Goal: Find specific page/section: Find specific page/section

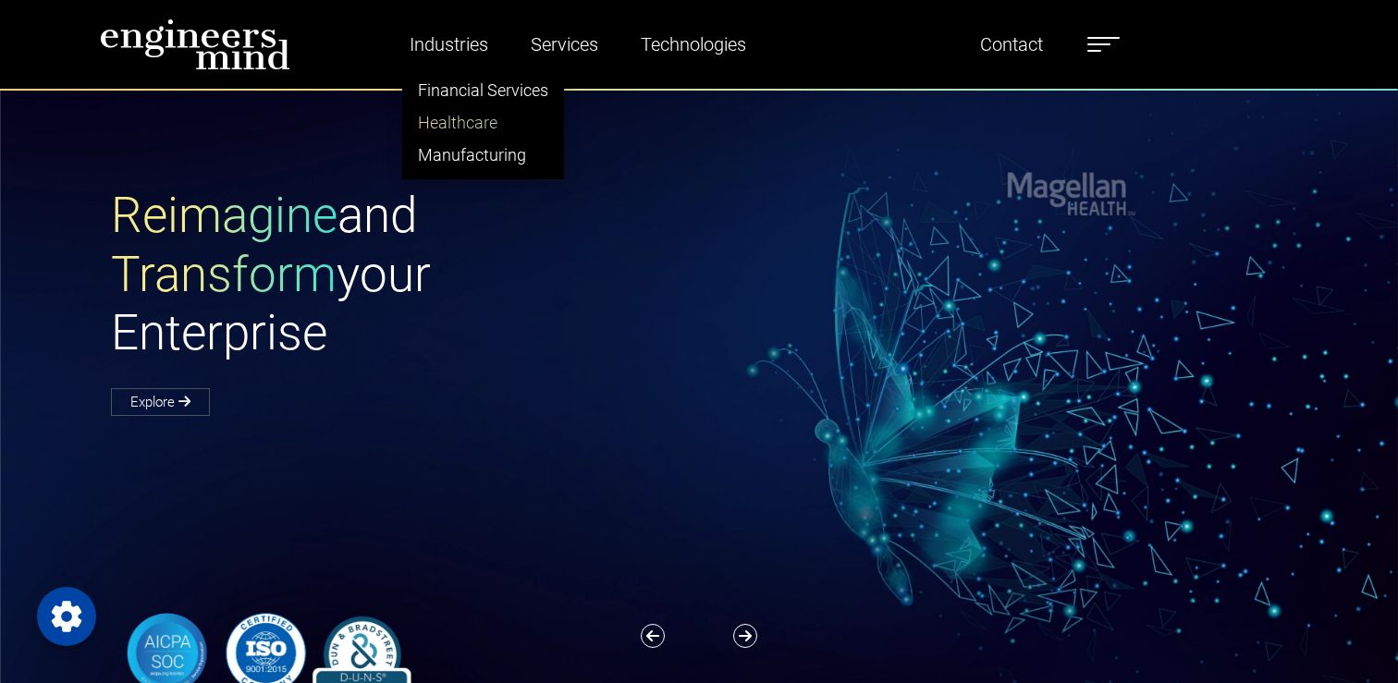
click at [445, 123] on link "Healthcare" at bounding box center [483, 122] width 160 height 32
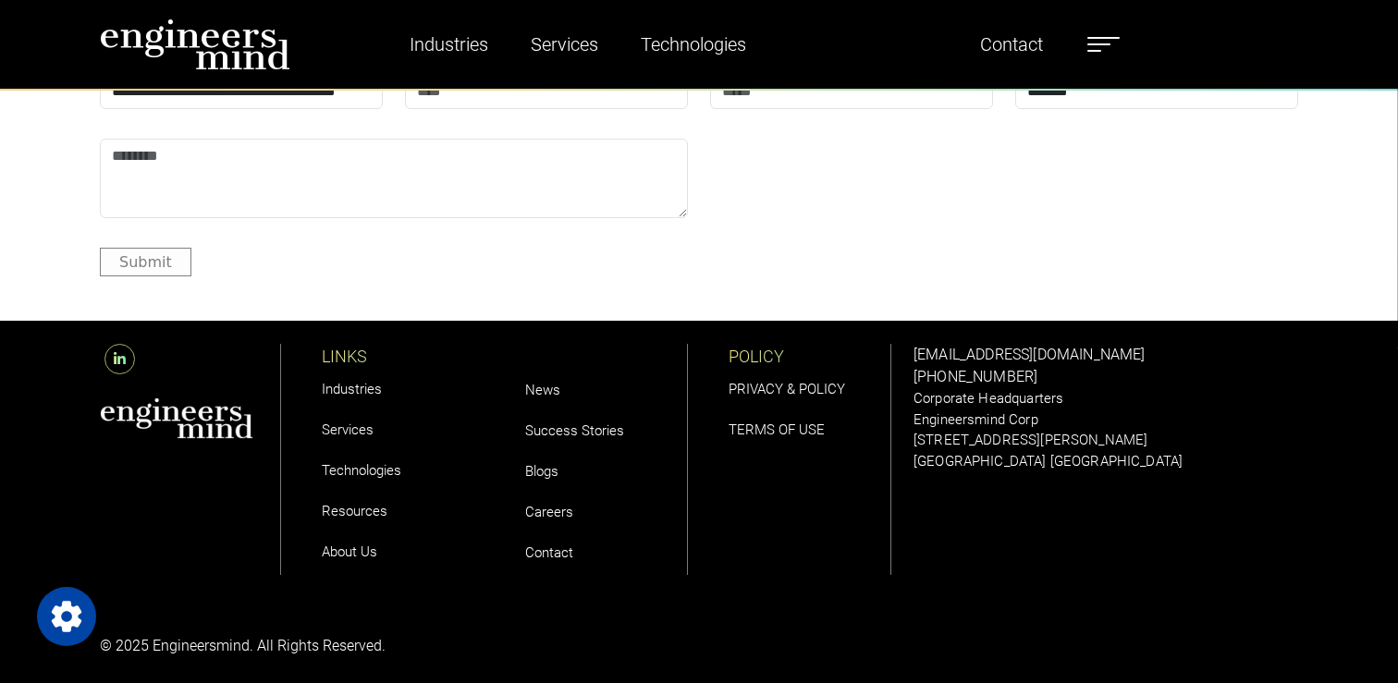
scroll to position [8201, 0]
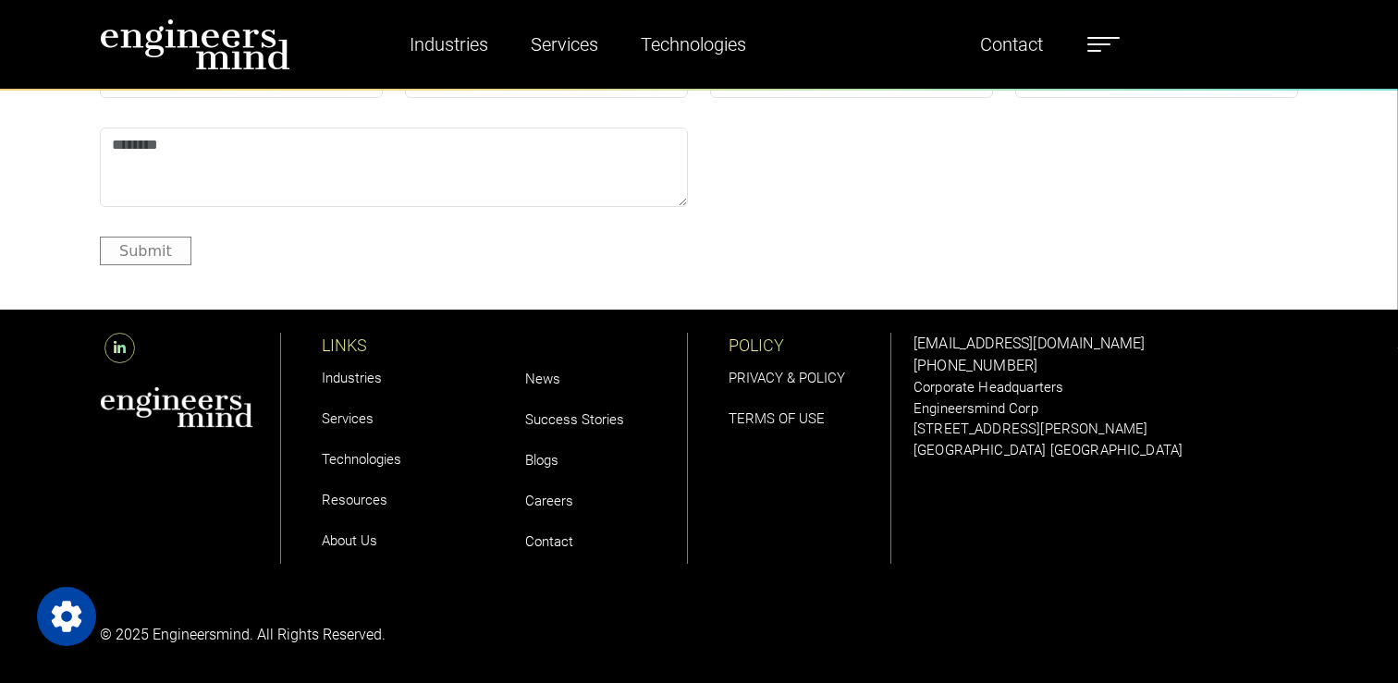
click at [360, 543] on link "About Us" at bounding box center [349, 540] width 55 height 17
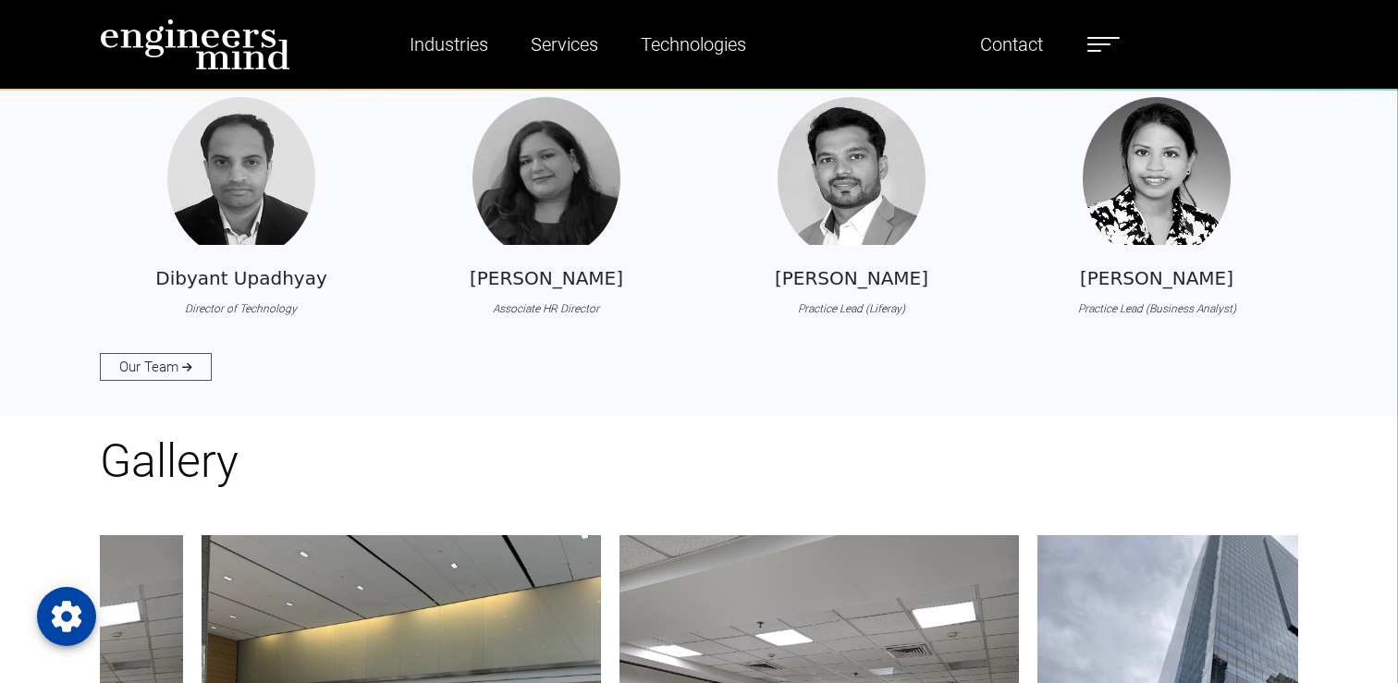
scroll to position [2003, 0]
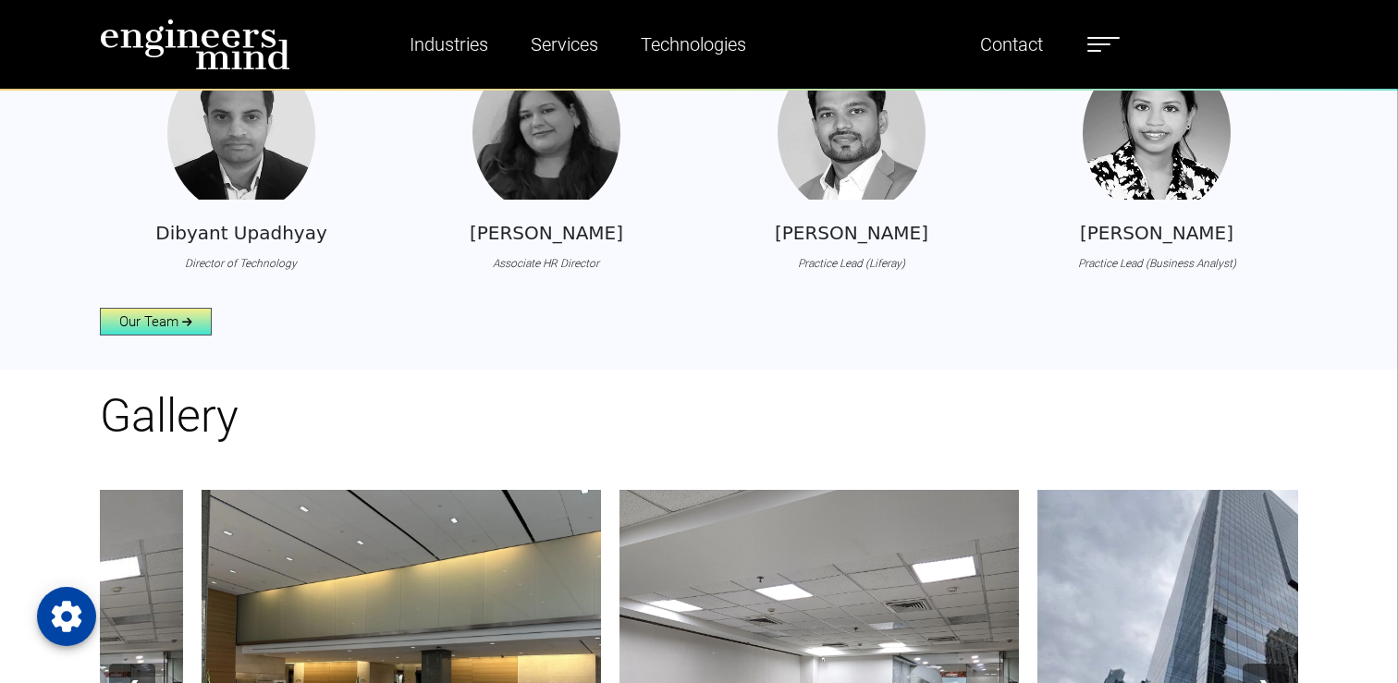
click at [194, 326] on link "Our Team" at bounding box center [156, 322] width 112 height 28
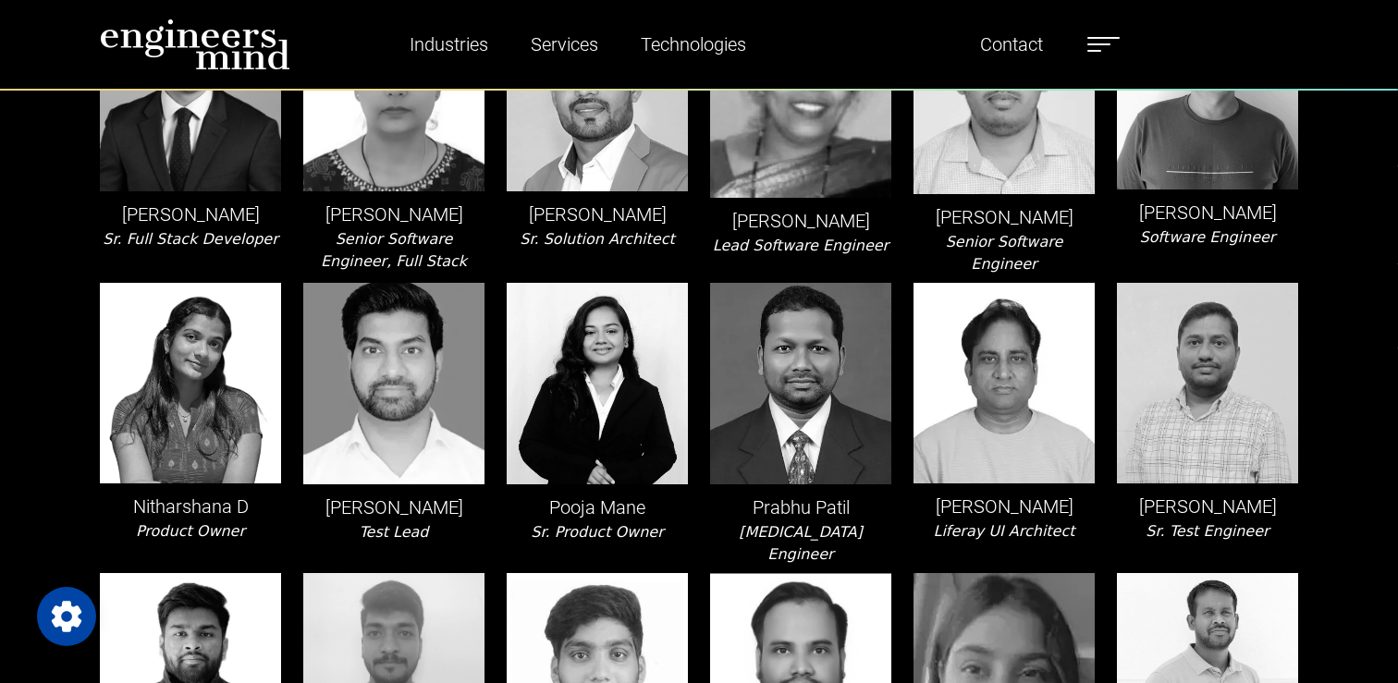
scroll to position [1694, 0]
